Goal: Task Accomplishment & Management: Manage account settings

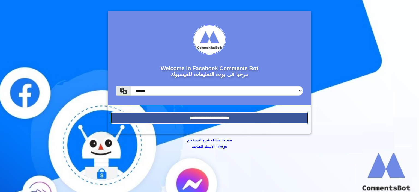
click at [224, 117] on input "**********" at bounding box center [209, 118] width 197 height 12
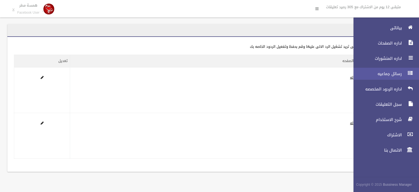
click at [393, 69] on link "رسائل جماعيه" at bounding box center [384, 74] width 70 height 12
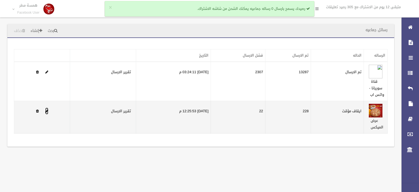
click at [47, 109] on span at bounding box center [46, 111] width 3 height 4
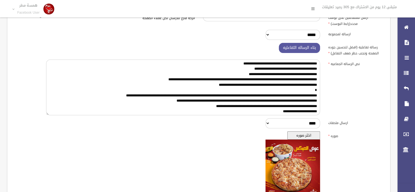
scroll to position [144, 0]
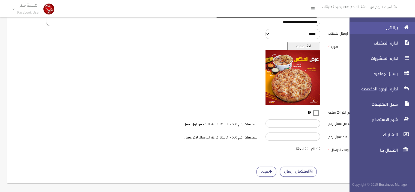
click at [407, 27] on icon at bounding box center [406, 27] width 5 height 11
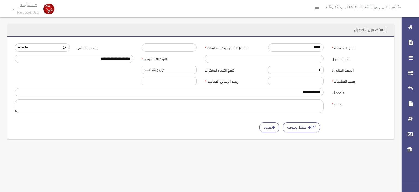
click at [334, 31] on div "المستخدمين / تعديل" at bounding box center [200, 30] width 387 height 13
